Goal: Find contact information: Find contact information

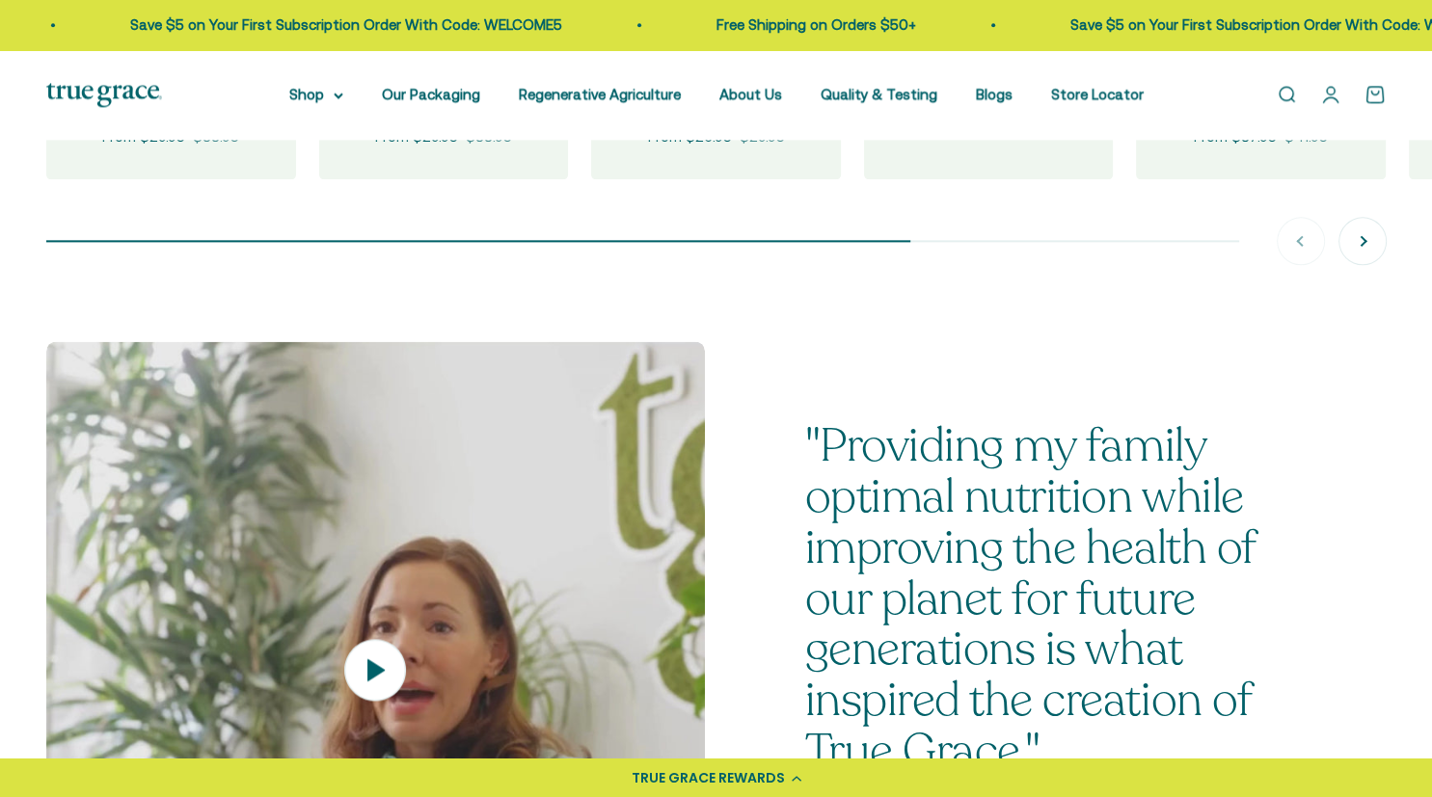
scroll to position [2545, 0]
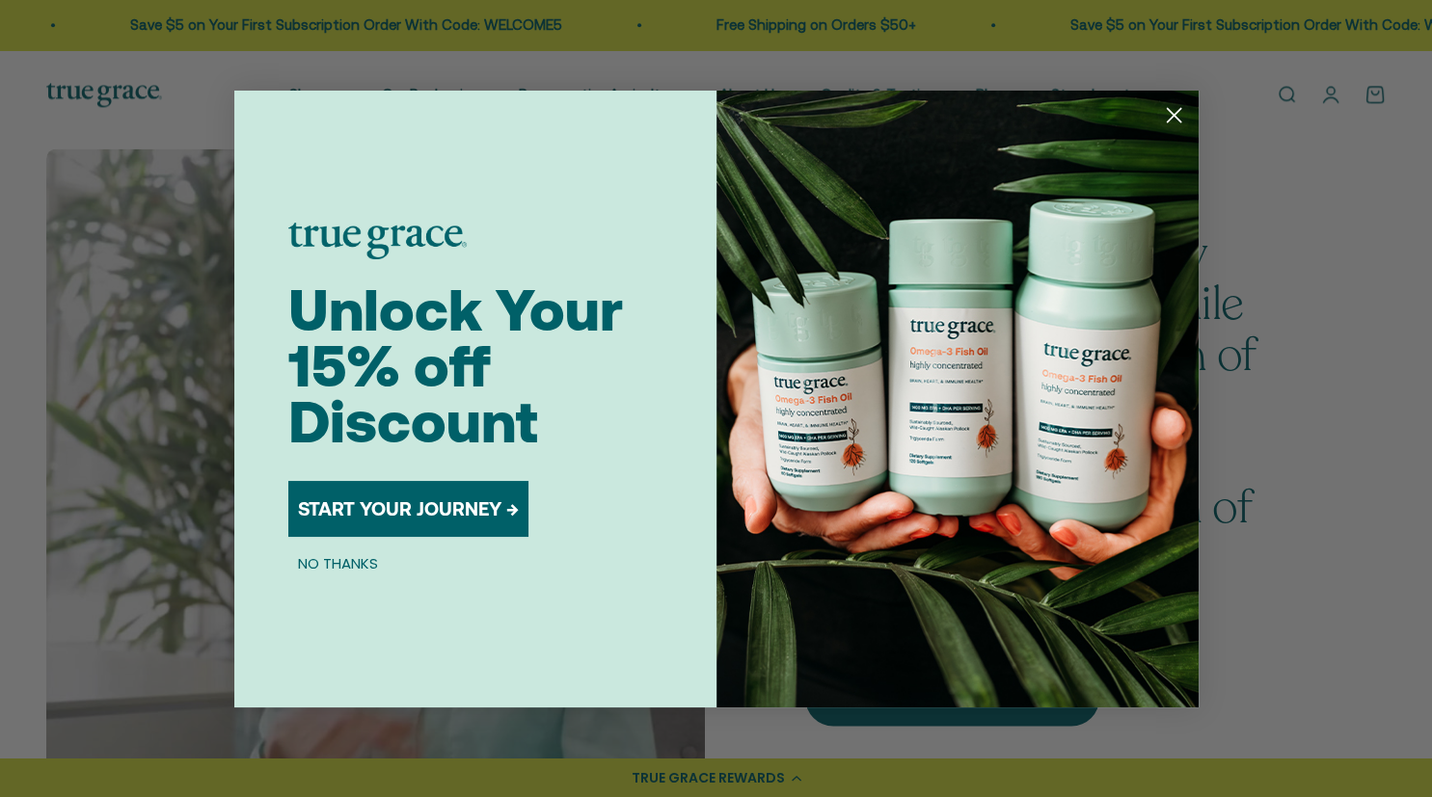
click at [1171, 106] on circle "Close dialog" at bounding box center [1173, 114] width 32 height 32
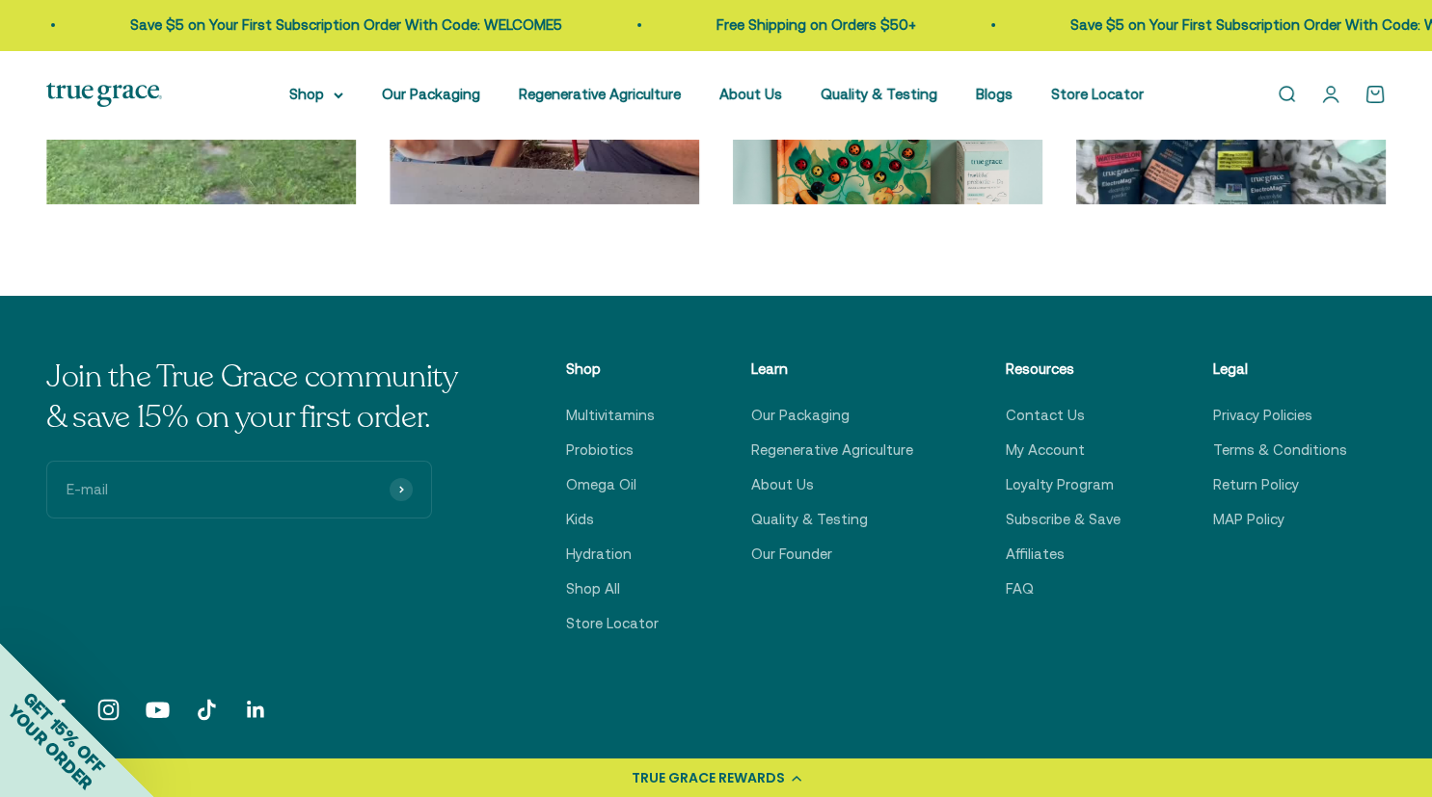
scroll to position [6426, 0]
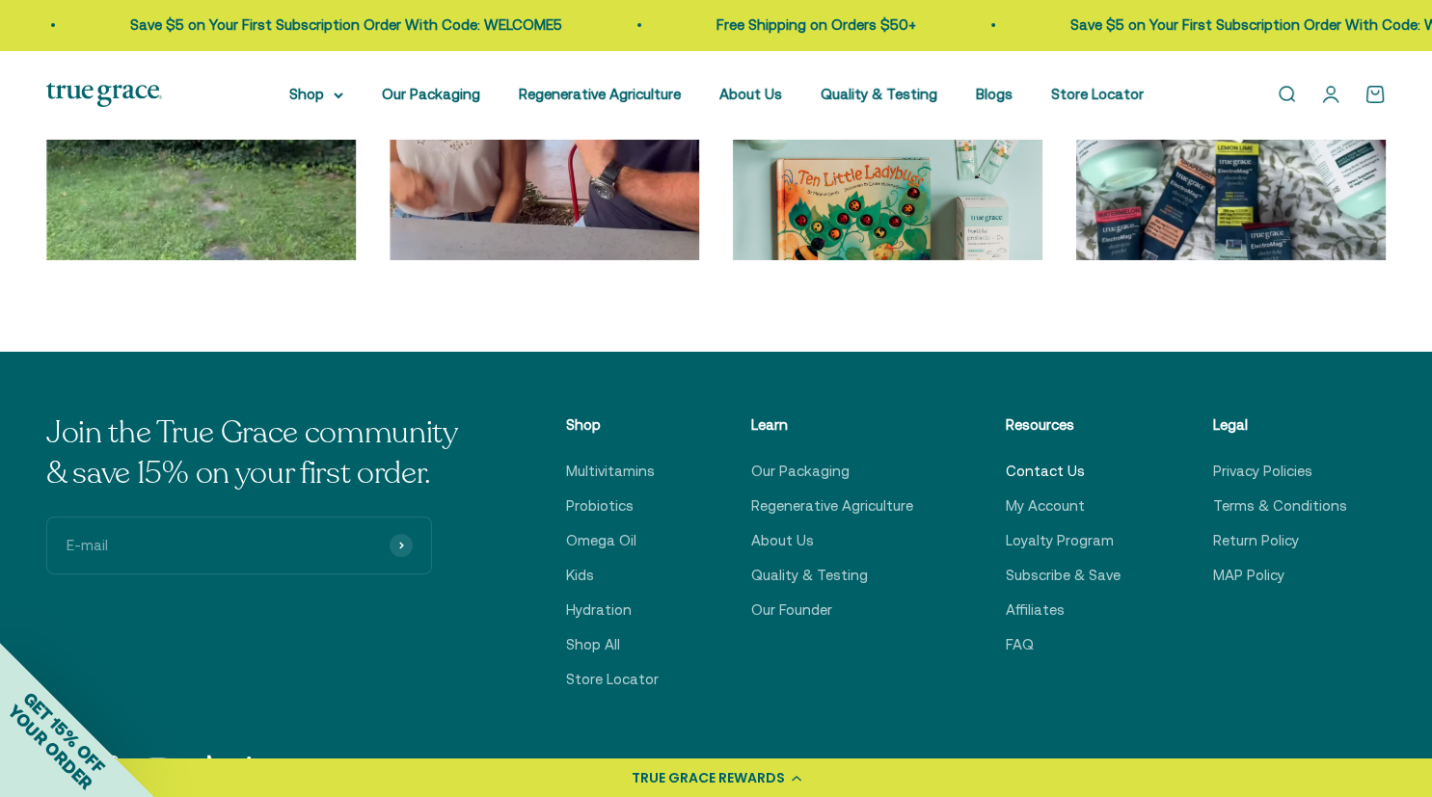
click at [1038, 470] on link "Contact Us" at bounding box center [1045, 471] width 79 height 23
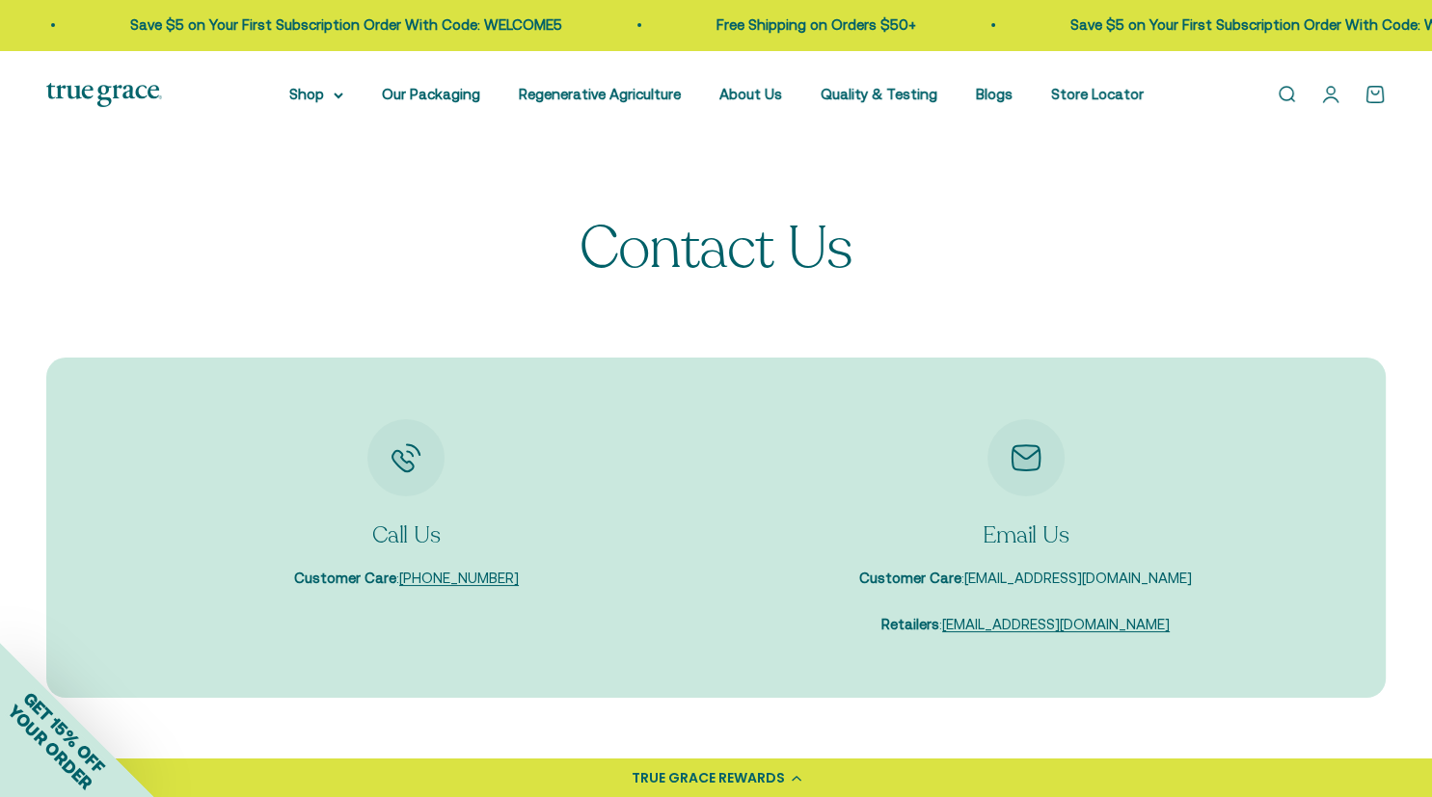
click at [1079, 580] on link "[EMAIL_ADDRESS][DOMAIN_NAME]" at bounding box center [1078, 578] width 228 height 16
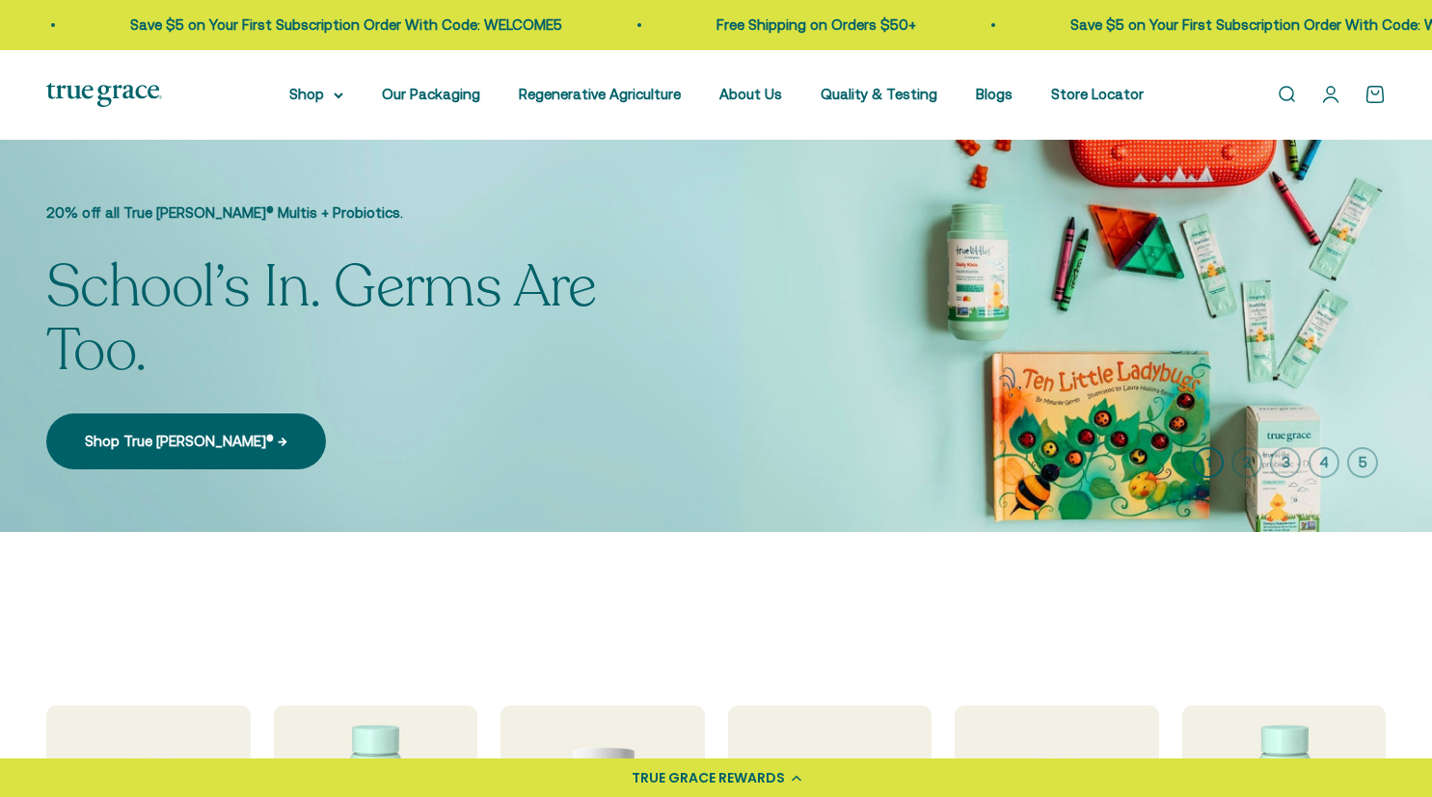
scroll to position [6423, 0]
